Goal: Find specific page/section: Find specific page/section

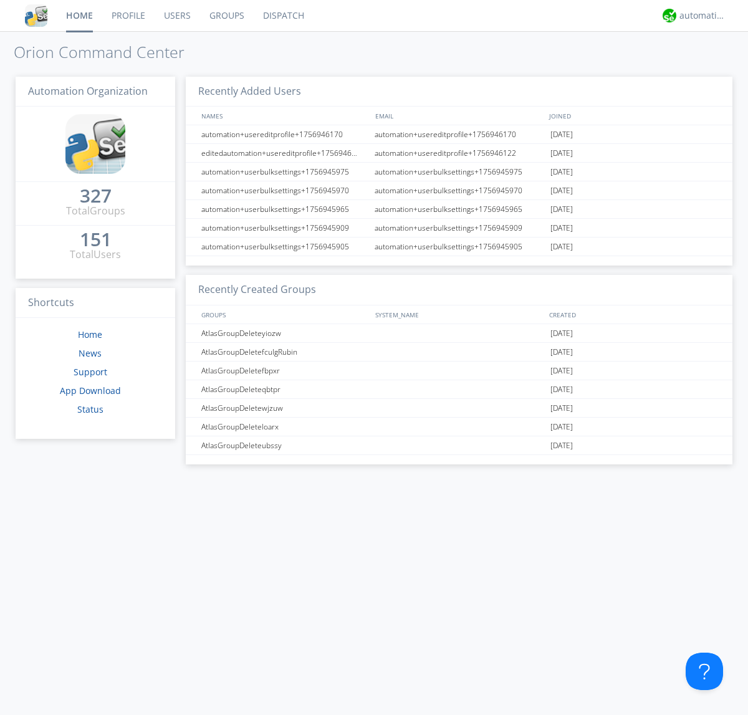
click at [282, 16] on link "Dispatch" at bounding box center [284, 15] width 60 height 31
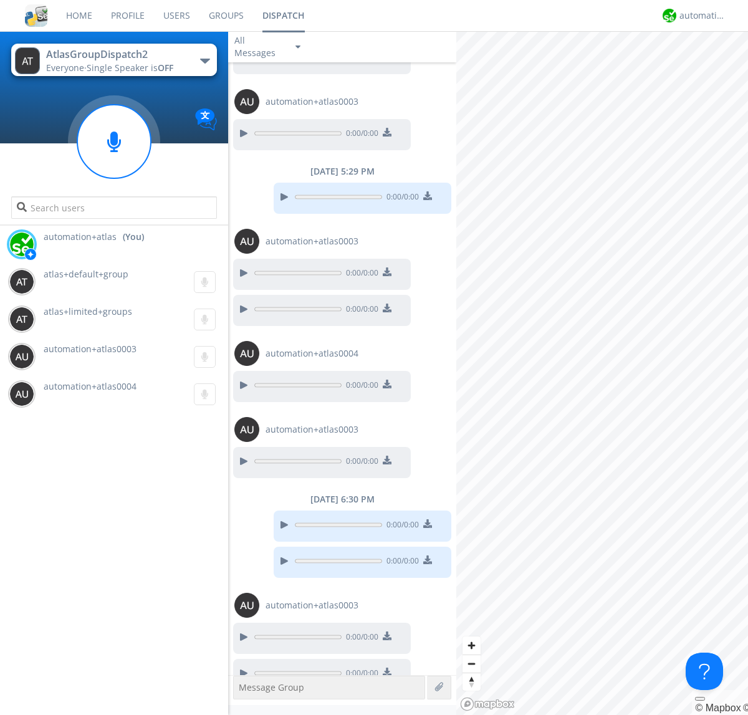
scroll to position [330, 0]
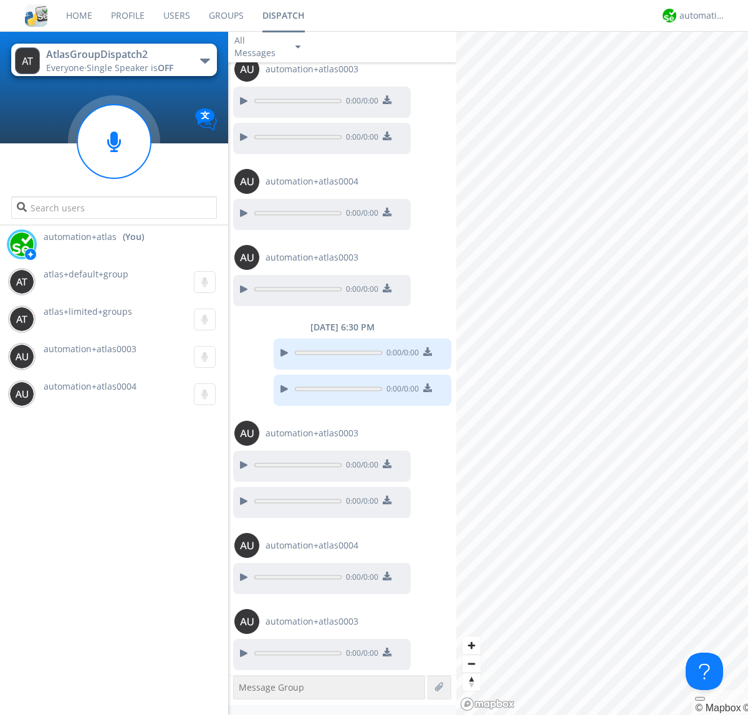
click at [204, 60] on div "button" at bounding box center [205, 61] width 10 height 5
click at [0, 0] on span "AtlasGroupDispatch" at bounding box center [0, 0] width 0 height 0
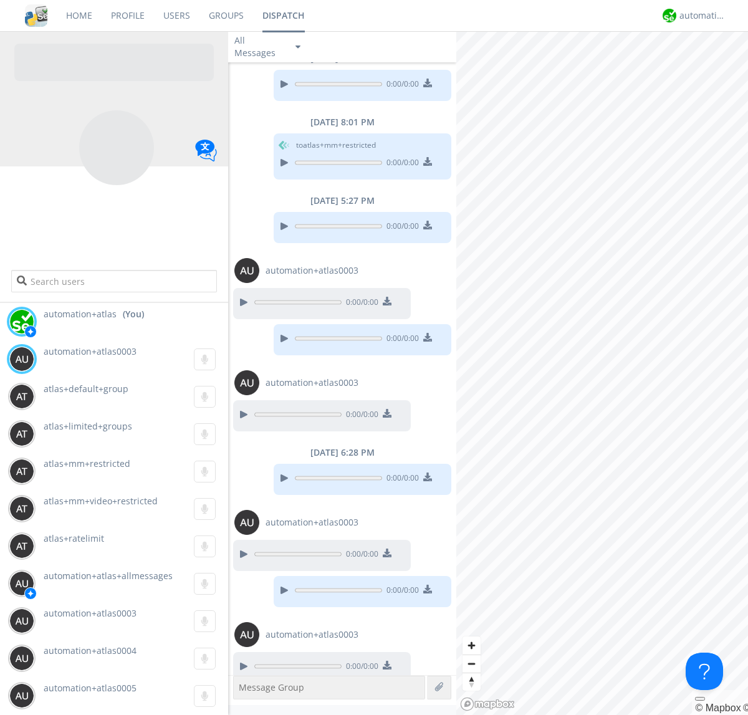
scroll to position [133, 0]
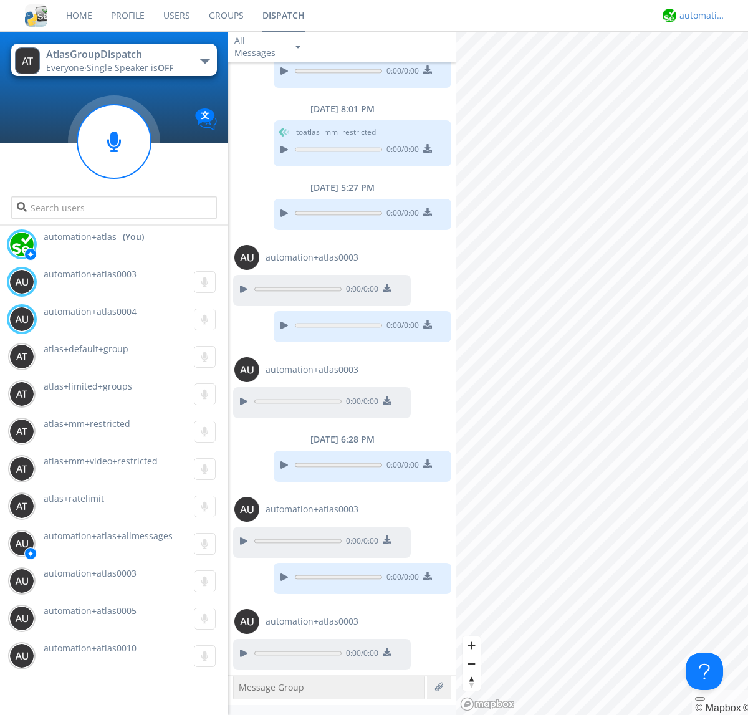
click at [699, 16] on div "automation+atlas" at bounding box center [702, 15] width 47 height 12
